Goal: Information Seeking & Learning: Learn about a topic

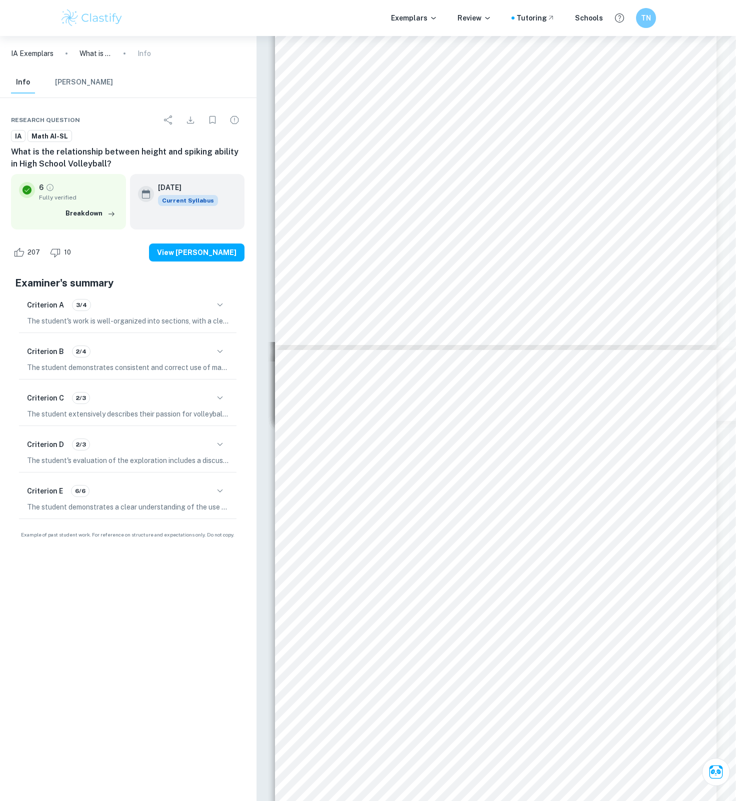
scroll to position [3227, 1]
click at [450, 450] on div "In order to determine the correlation between the two variables of Figure 2, I …" at bounding box center [496, 632] width 442 height 572
drag, startPoint x: 457, startPoint y: 452, endPoint x: 486, endPoint y: 452, distance: 29.0
click at [486, 452] on div "In order to determine the correlation between the two variables of Figure 2, I …" at bounding box center [496, 632] width 442 height 572
click at [412, 471] on div "In order to determine the correlation between the two variables of Figure 2, I …" at bounding box center [496, 632] width 442 height 572
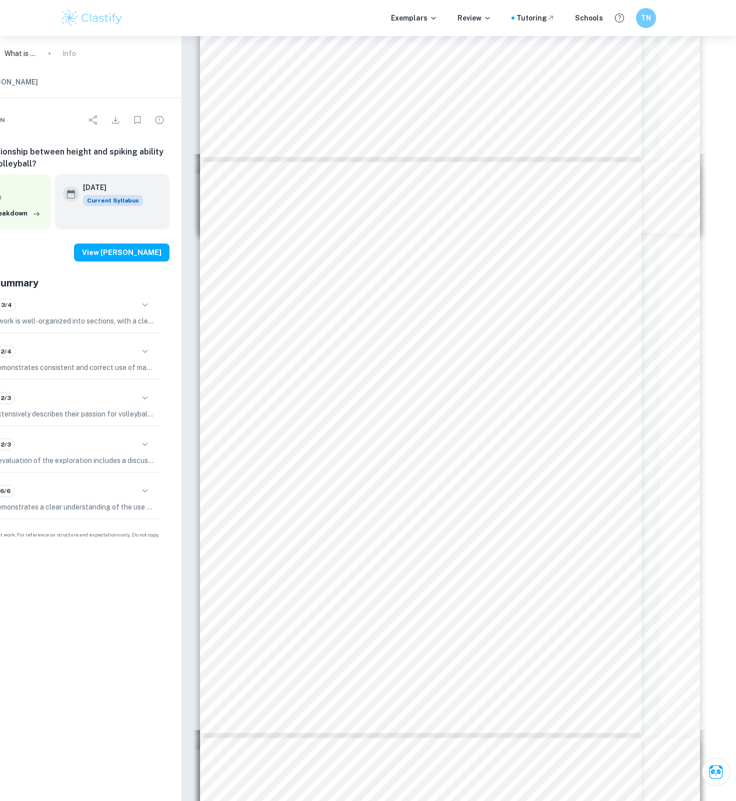
scroll to position [3198, 46]
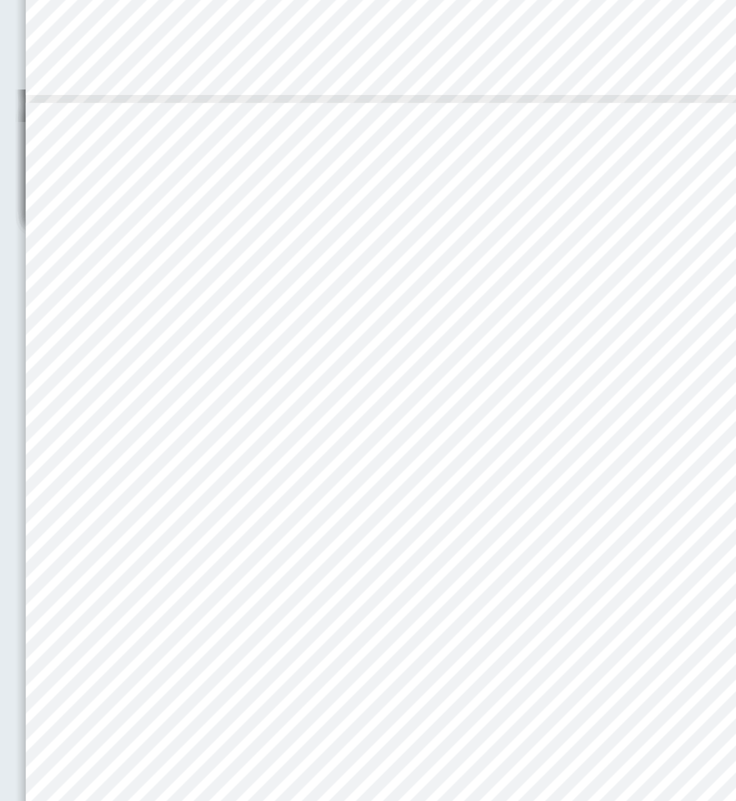
click at [307, 375] on div "In order to determine the correlation between the two variables of Figure 2, I …" at bounding box center [451, 661] width 442 height 572
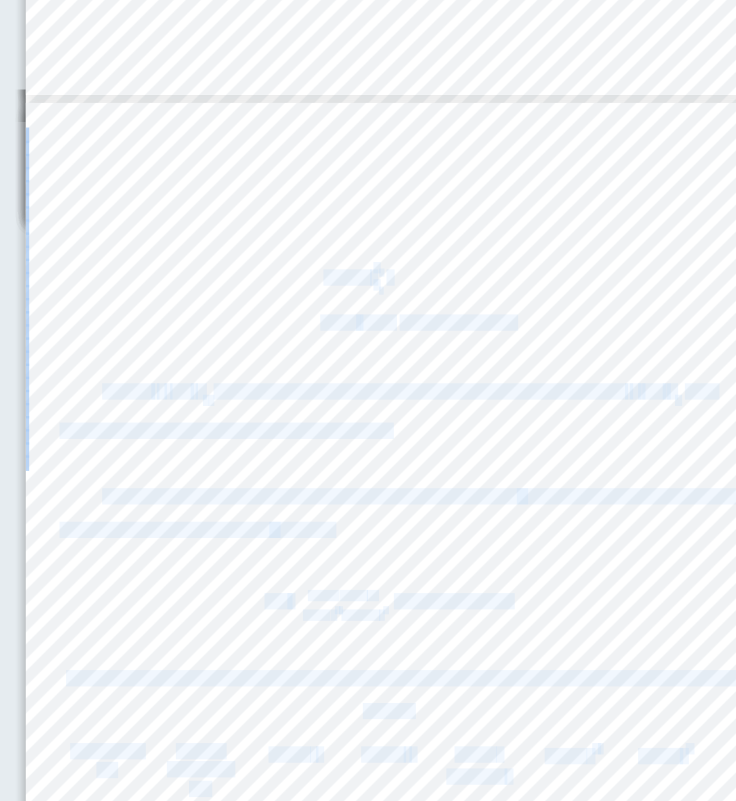
drag, startPoint x: 195, startPoint y: 171, endPoint x: 196, endPoint y: 166, distance: 5.0
click at [230, 375] on div "In order to determine the correlation between the two variables of Figure 2, I …" at bounding box center [451, 661] width 442 height 572
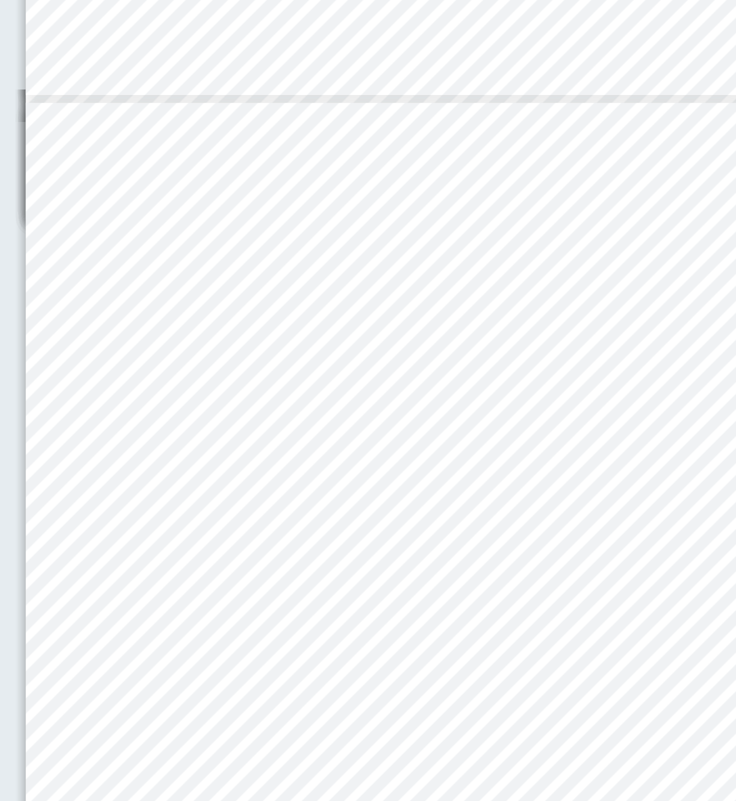
click at [319, 375] on div "In order to determine the correlation between the two variables of Figure 2, I …" at bounding box center [451, 661] width 442 height 572
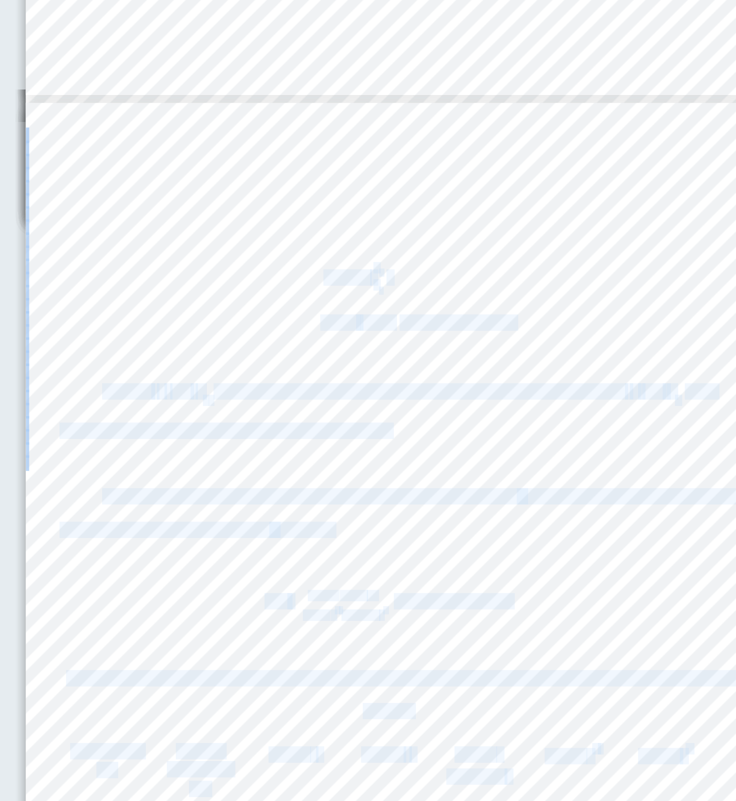
drag, startPoint x: 196, startPoint y: 167, endPoint x: 239, endPoint y: 167, distance: 43.5
click at [239, 375] on div "In order to determine the correlation between the two variables of Figure 2, I …" at bounding box center [451, 661] width 442 height 572
click at [236, 375] on div "In order to determine the correlation between the two variables of Figure 2, I …" at bounding box center [451, 661] width 442 height 572
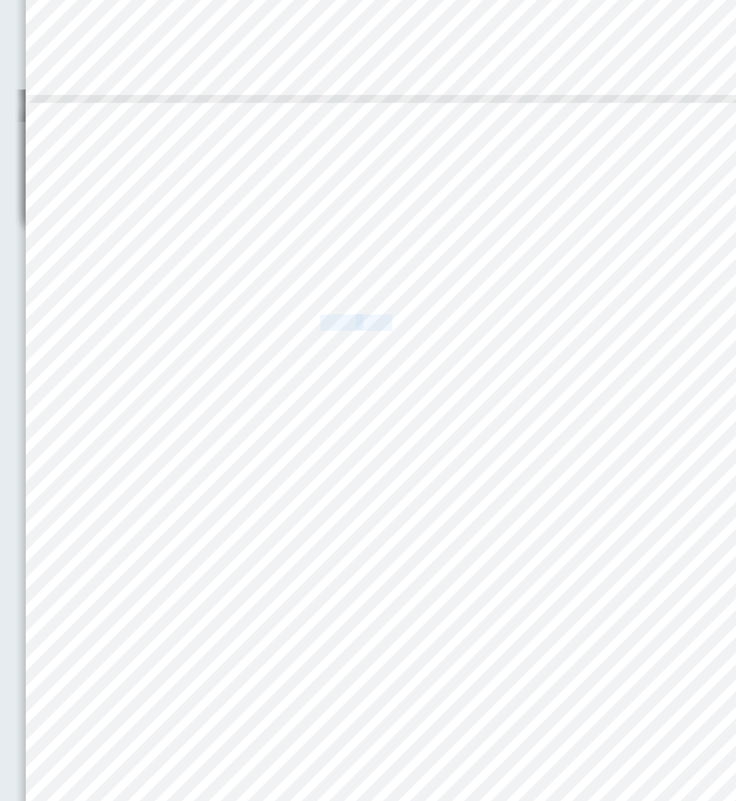
drag, startPoint x: 195, startPoint y: 195, endPoint x: 241, endPoint y: 195, distance: 45.5
click at [241, 375] on div "In order to determine the correlation between the two variables of Figure 2, I …" at bounding box center [451, 661] width 442 height 572
click at [230, 375] on div "In order to determine the correlation between the two variables of Figure 2, I …" at bounding box center [451, 661] width 442 height 572
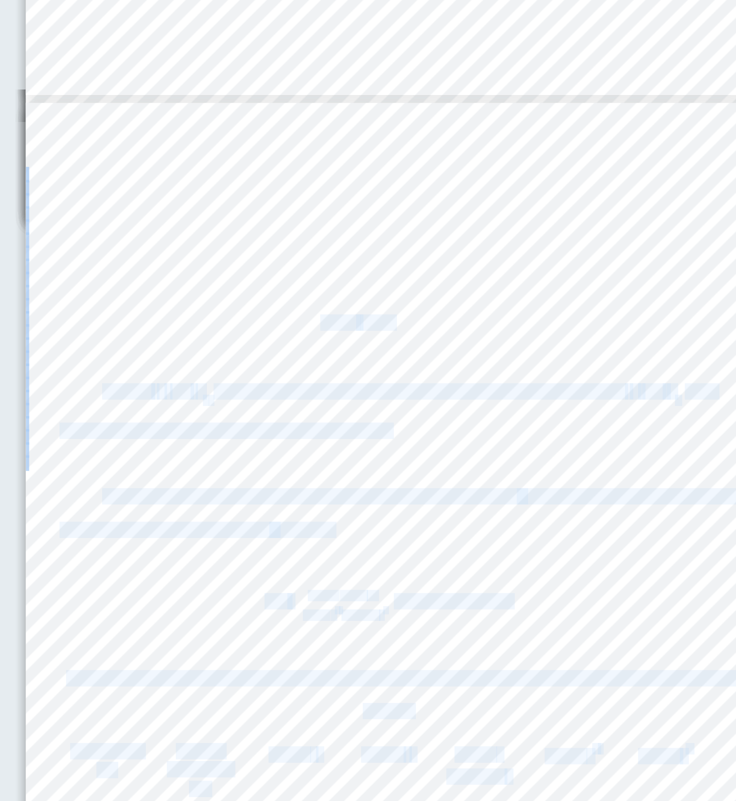
drag, startPoint x: 193, startPoint y: 196, endPoint x: 228, endPoint y: 182, distance: 37.1
click at [230, 375] on div "In order to determine the correlation between the two variables of Figure 2, I …" at bounding box center [451, 661] width 442 height 572
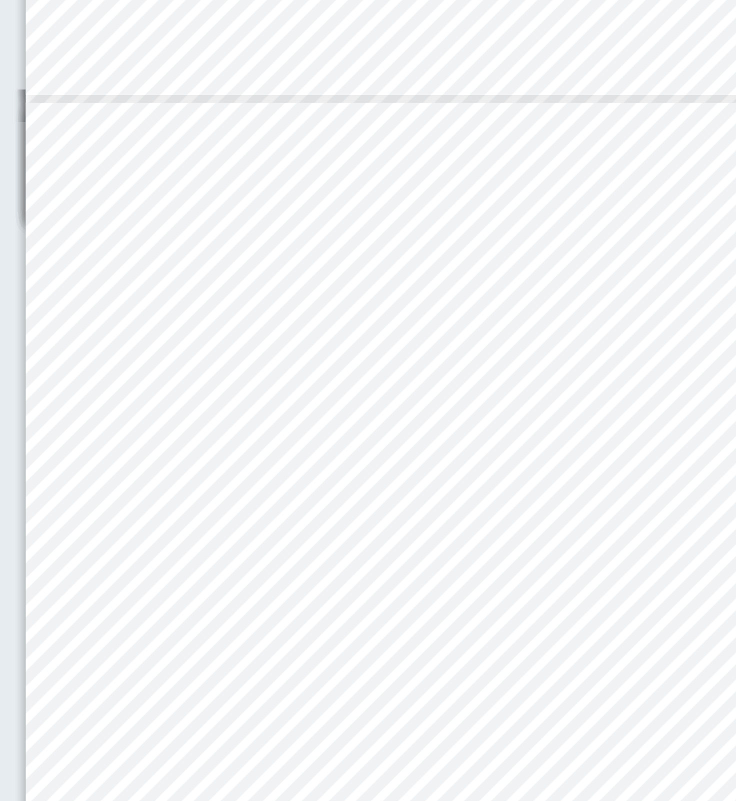
click at [230, 375] on div "In order to determine the correlation between the two variables of Figure 2, I …" at bounding box center [451, 661] width 442 height 572
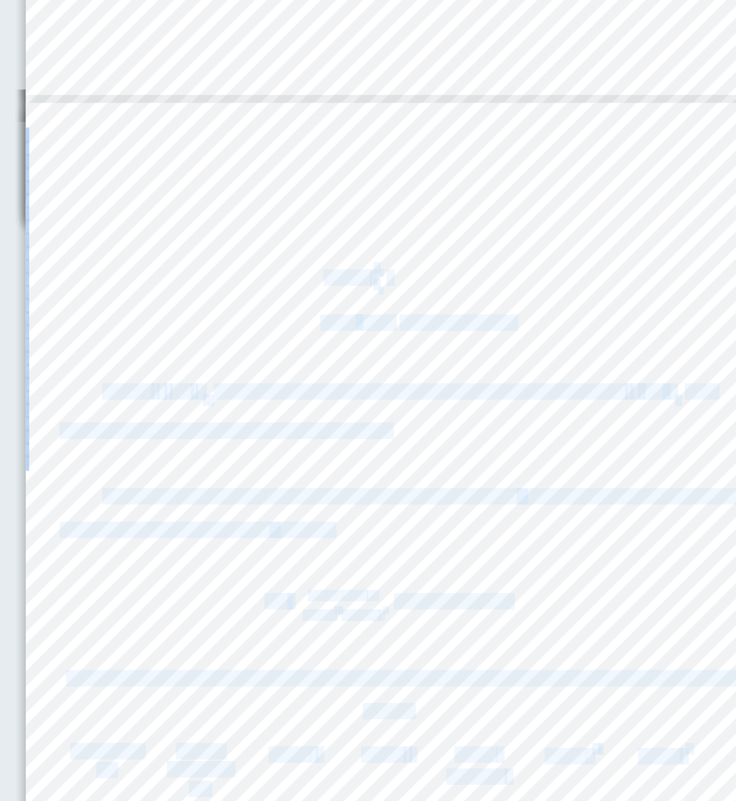
drag, startPoint x: 200, startPoint y: 170, endPoint x: 239, endPoint y: 168, distance: 39.5
click at [239, 375] on div "In order to determine the correlation between the two variables of Figure 2, I …" at bounding box center [451, 661] width 442 height 572
copy div "l = i( D s A c ) (Adipis) e = s − do Eiusmod tem in utl etdo magna ali enimadmi…"
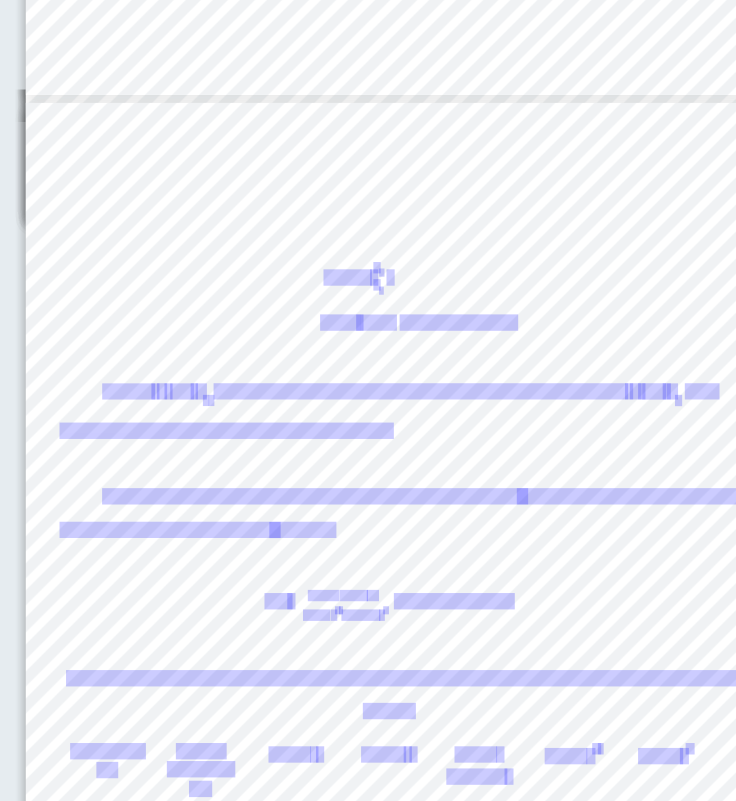
drag, startPoint x: 180, startPoint y: 192, endPoint x: 270, endPoint y: 196, distance: 90.6
click at [458, 505] on span "([PERSON_NAME])" at bounding box center [493, 509] width 70 height 9
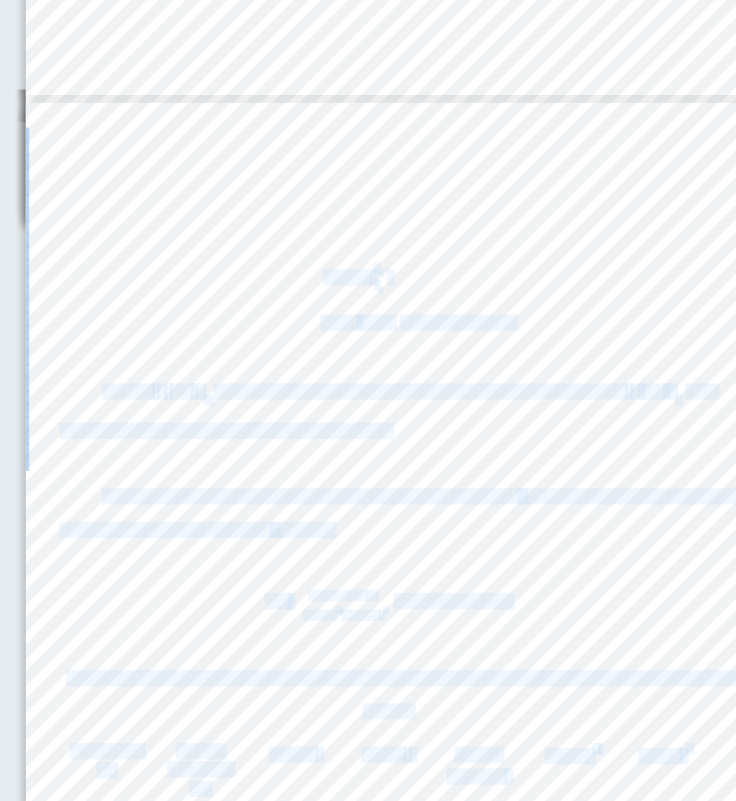
click at [312, 375] on div "In order to determine the correlation between the two variables of Figure 2, I …" at bounding box center [451, 661] width 442 height 572
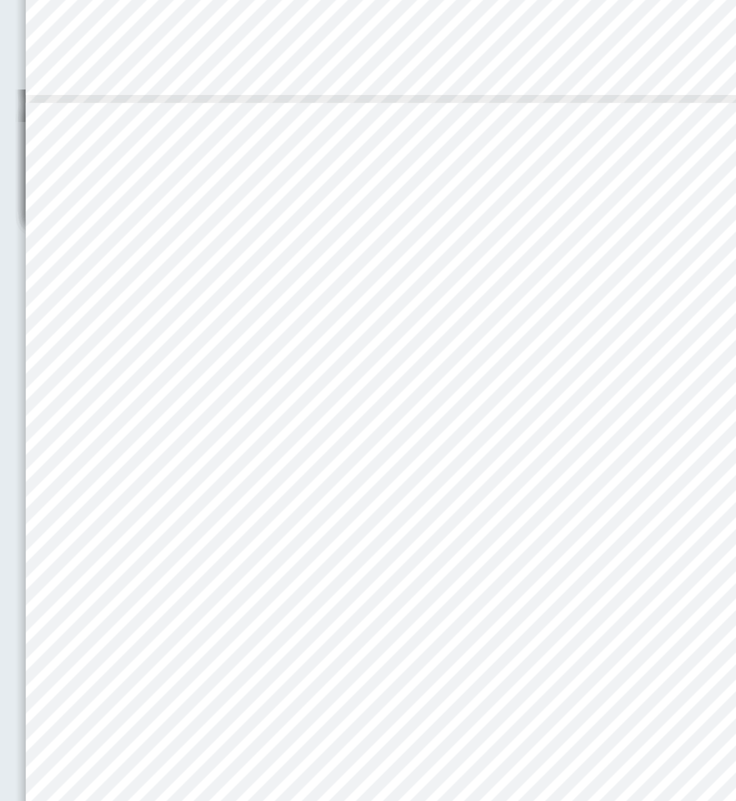
click at [230, 375] on div "In order to determine the correlation between the two variables of Figure 2, I …" at bounding box center [451, 661] width 442 height 572
drag, startPoint x: 203, startPoint y: 166, endPoint x: 240, endPoint y: 165, distance: 37.0
click at [240, 375] on div "In order to determine the correlation between the two variables of Figure 2, I …" at bounding box center [451, 661] width 442 height 572
click at [300, 375] on div "In order to determine the correlation between the two variables of Figure 2, I …" at bounding box center [451, 661] width 442 height 572
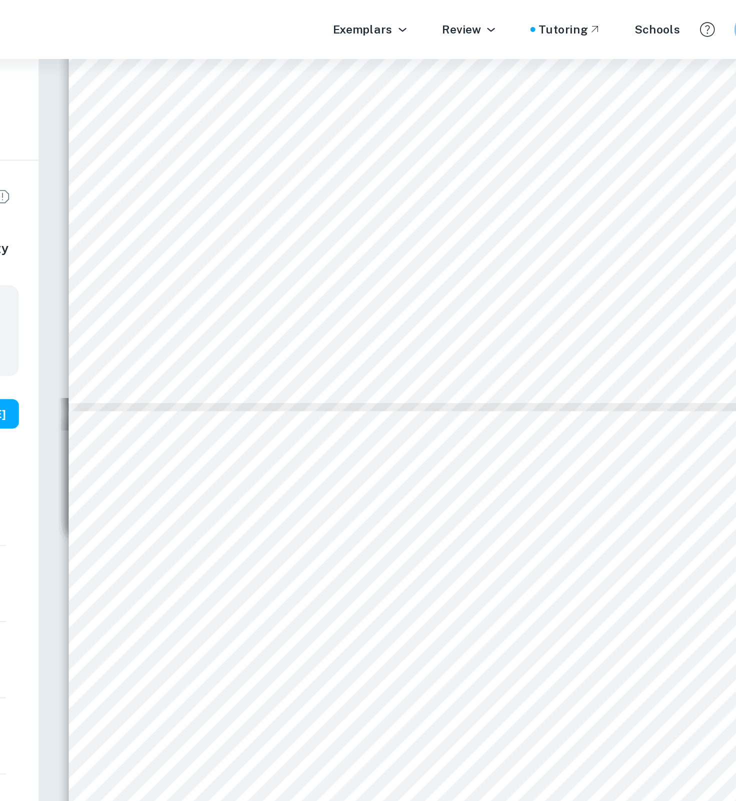
scroll to position [13113, 46]
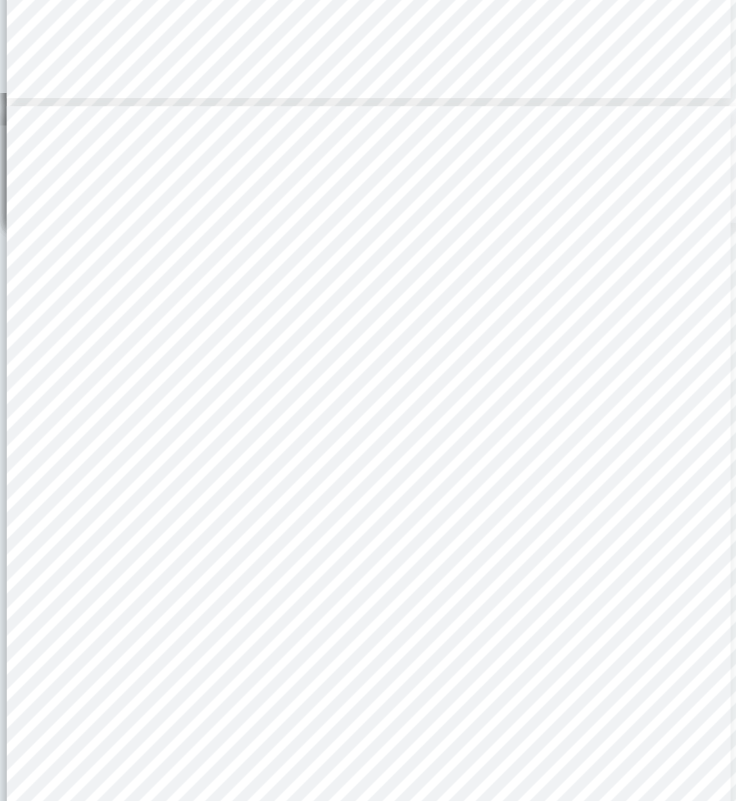
drag, startPoint x: 52, startPoint y: 340, endPoint x: 339, endPoint y: 340, distance: 287.0
click at [339, 525] on span "[DOMAIN_NAME][URL]. Accessed [DATE]." at bounding box center [352, 529] width 151 height 9
copy span "[DOMAIN_NAME][URL]"
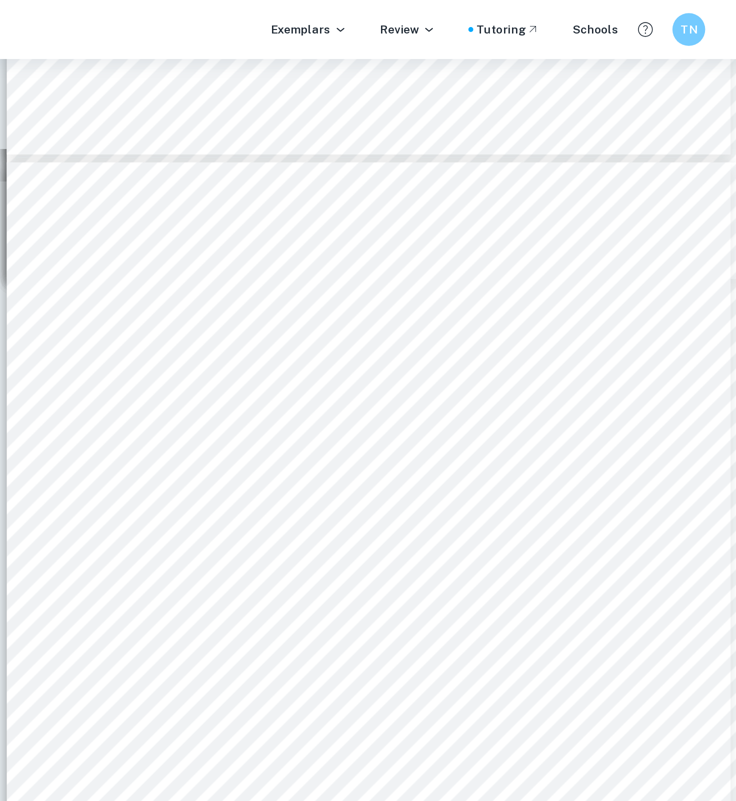
scroll to position [3463, 46]
